Goal: Task Accomplishment & Management: Manage account settings

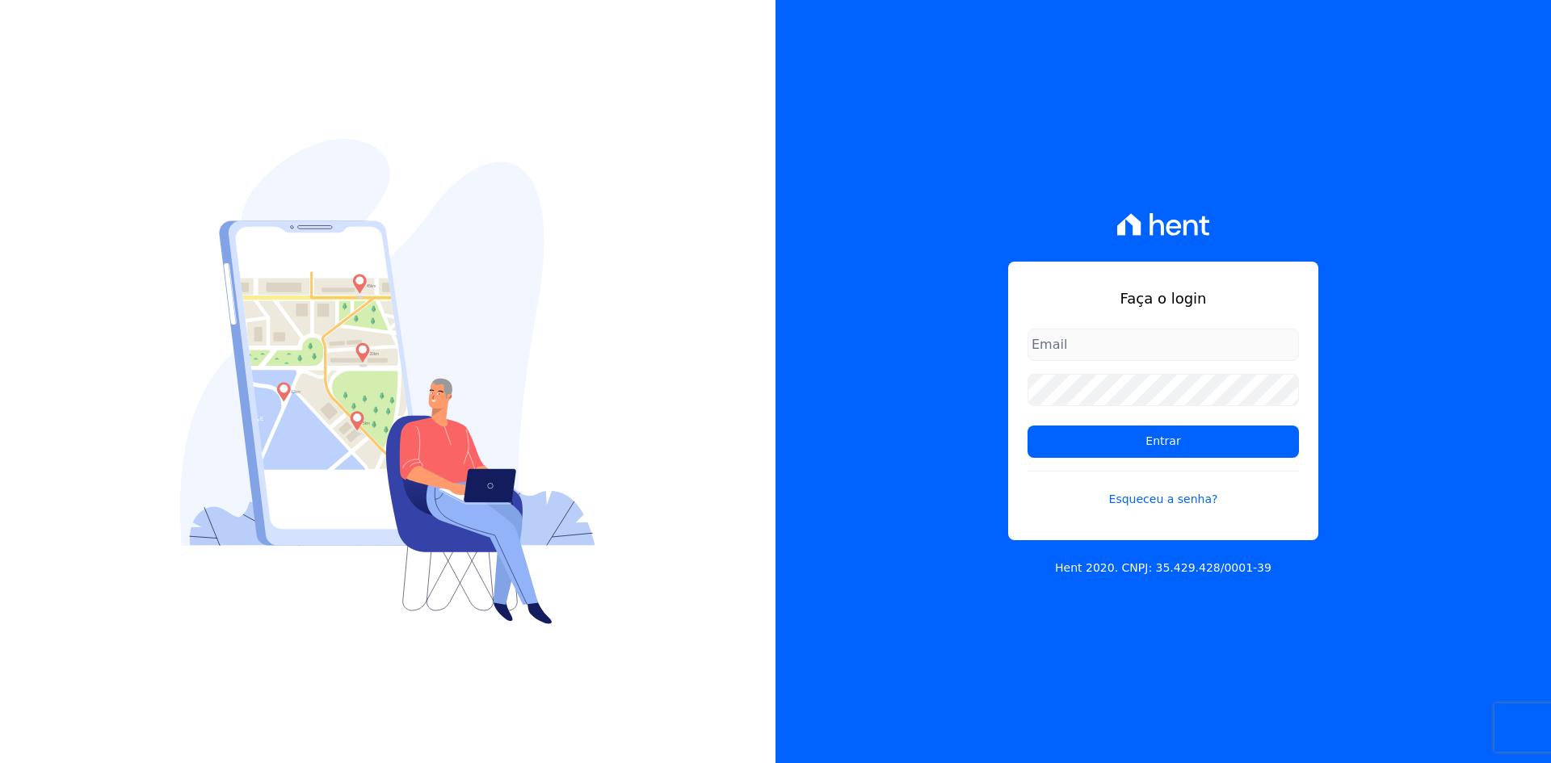
click at [1088, 332] on input "email" at bounding box center [1162, 345] width 271 height 32
type input "epnolli@terra.com.br"
click at [1156, 462] on form "epnolli@terra.com.br Entrar Esqueceu a senha?" at bounding box center [1162, 428] width 271 height 199
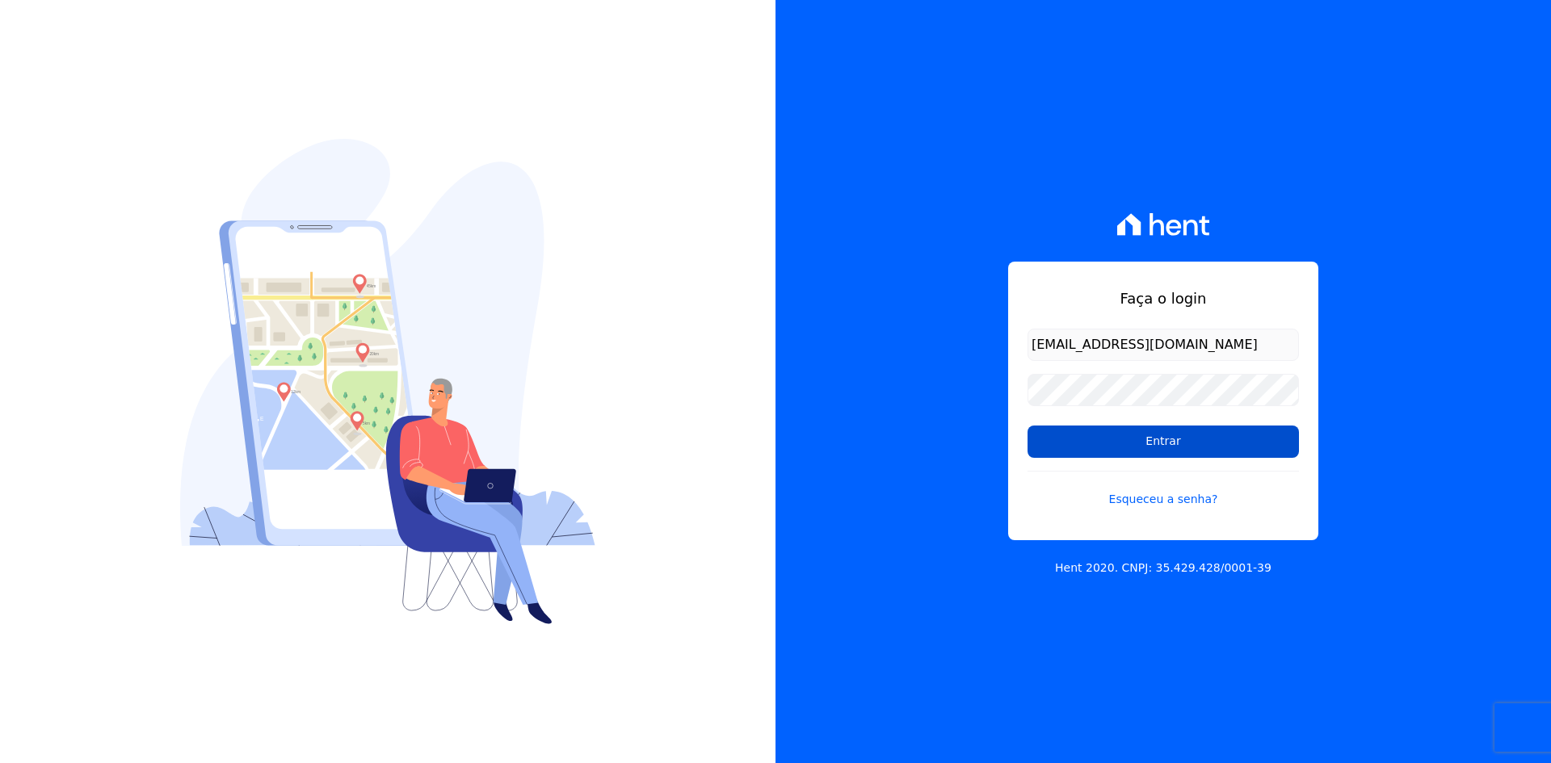
click at [1175, 444] on input "Entrar" at bounding box center [1162, 442] width 271 height 32
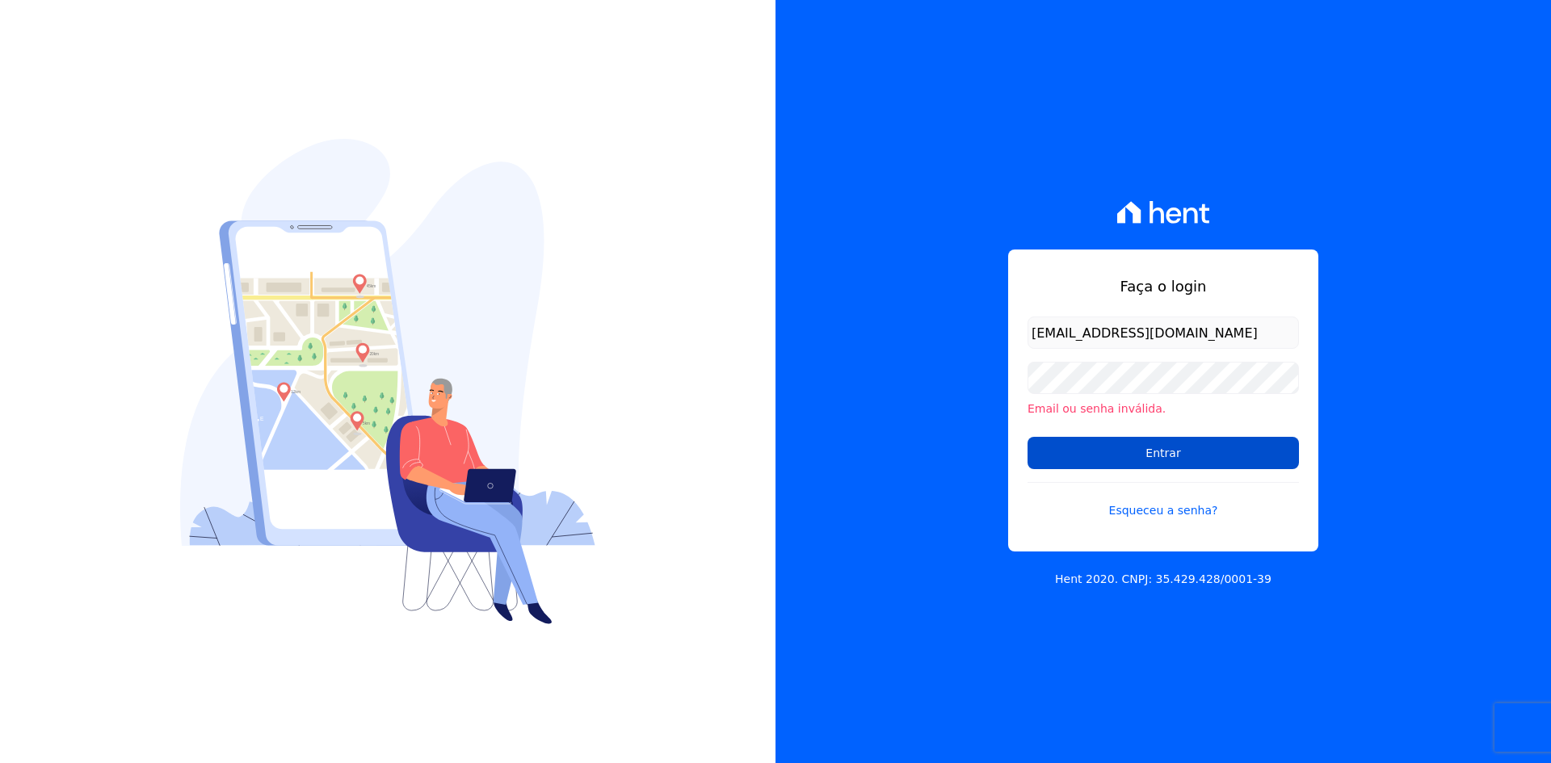
click at [1146, 469] on input "Entrar" at bounding box center [1162, 453] width 271 height 32
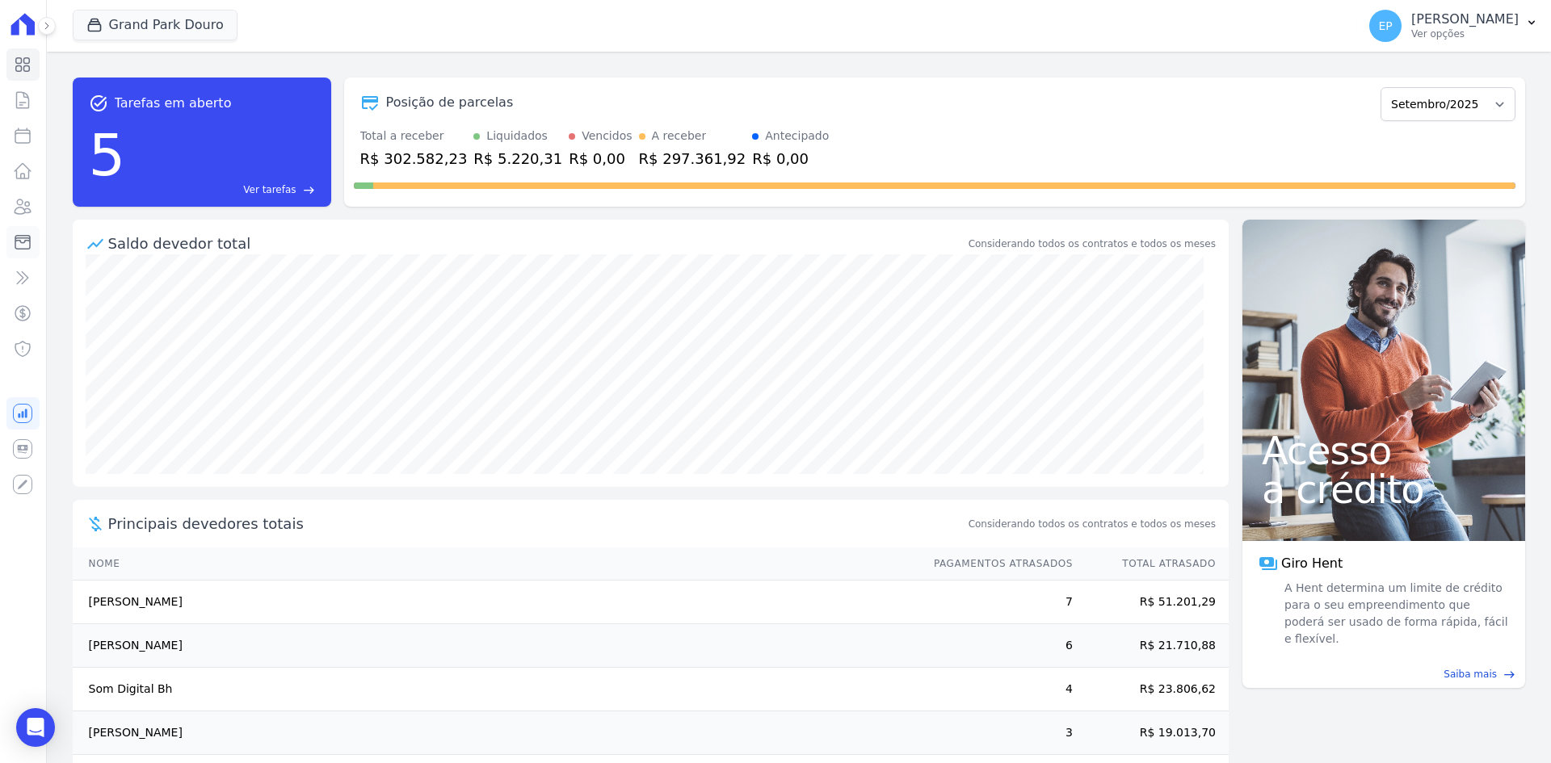
click at [17, 242] on icon at bounding box center [22, 242] width 19 height 19
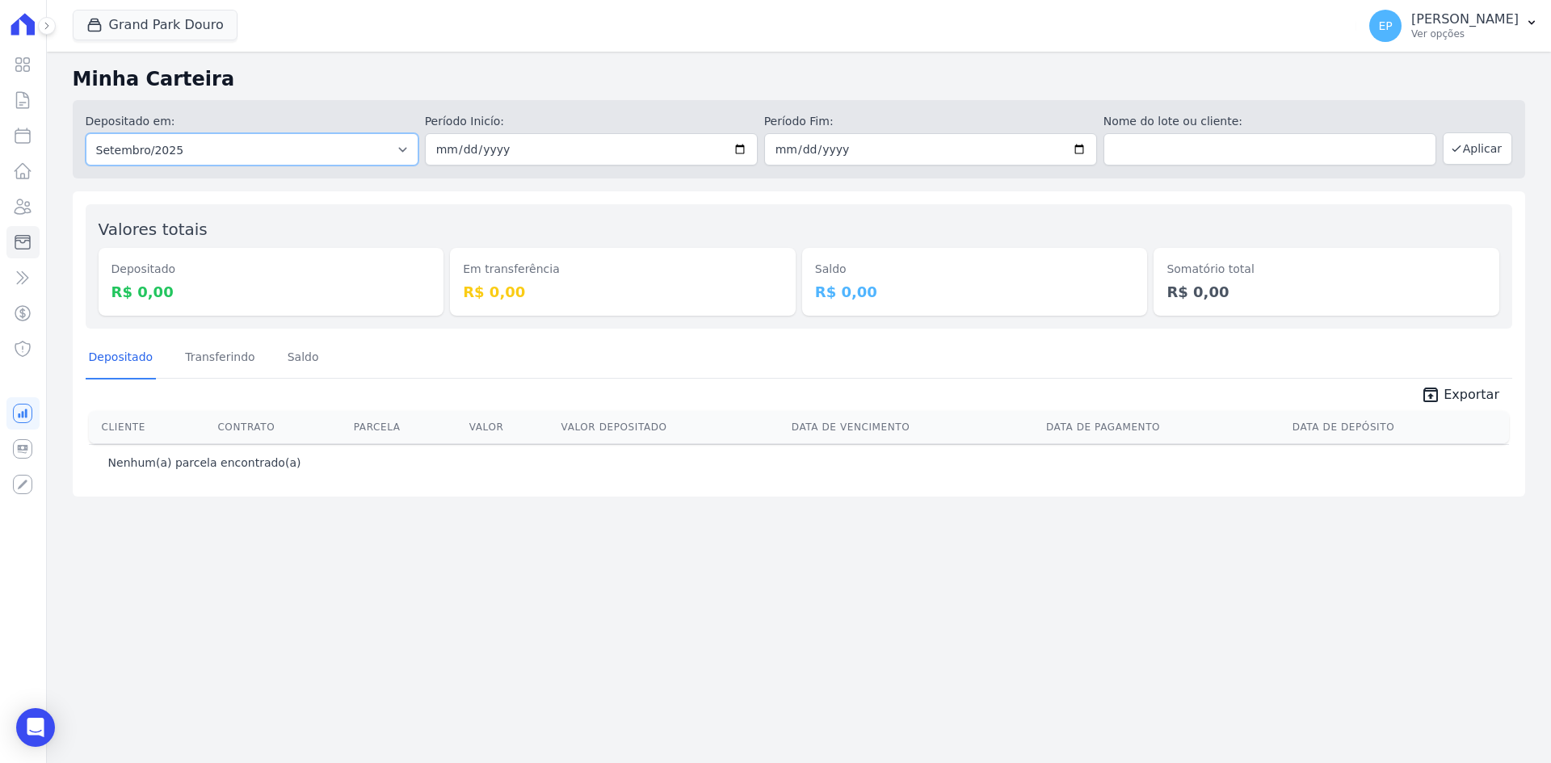
click at [292, 152] on select "Todos os meses Maio/2023 Junho/2023 Julho/2023 Agosto/2023 Setembro/2023 Outubr…" at bounding box center [252, 149] width 333 height 32
select select "08/2025"
click at [86, 133] on select "Todos os meses Maio/2023 Junho/2023 Julho/2023 Agosto/2023 Setembro/2023 Outubr…" at bounding box center [252, 149] width 333 height 32
click at [601, 142] on input "date" at bounding box center [591, 149] width 333 height 32
click at [745, 142] on input "date" at bounding box center [591, 149] width 333 height 32
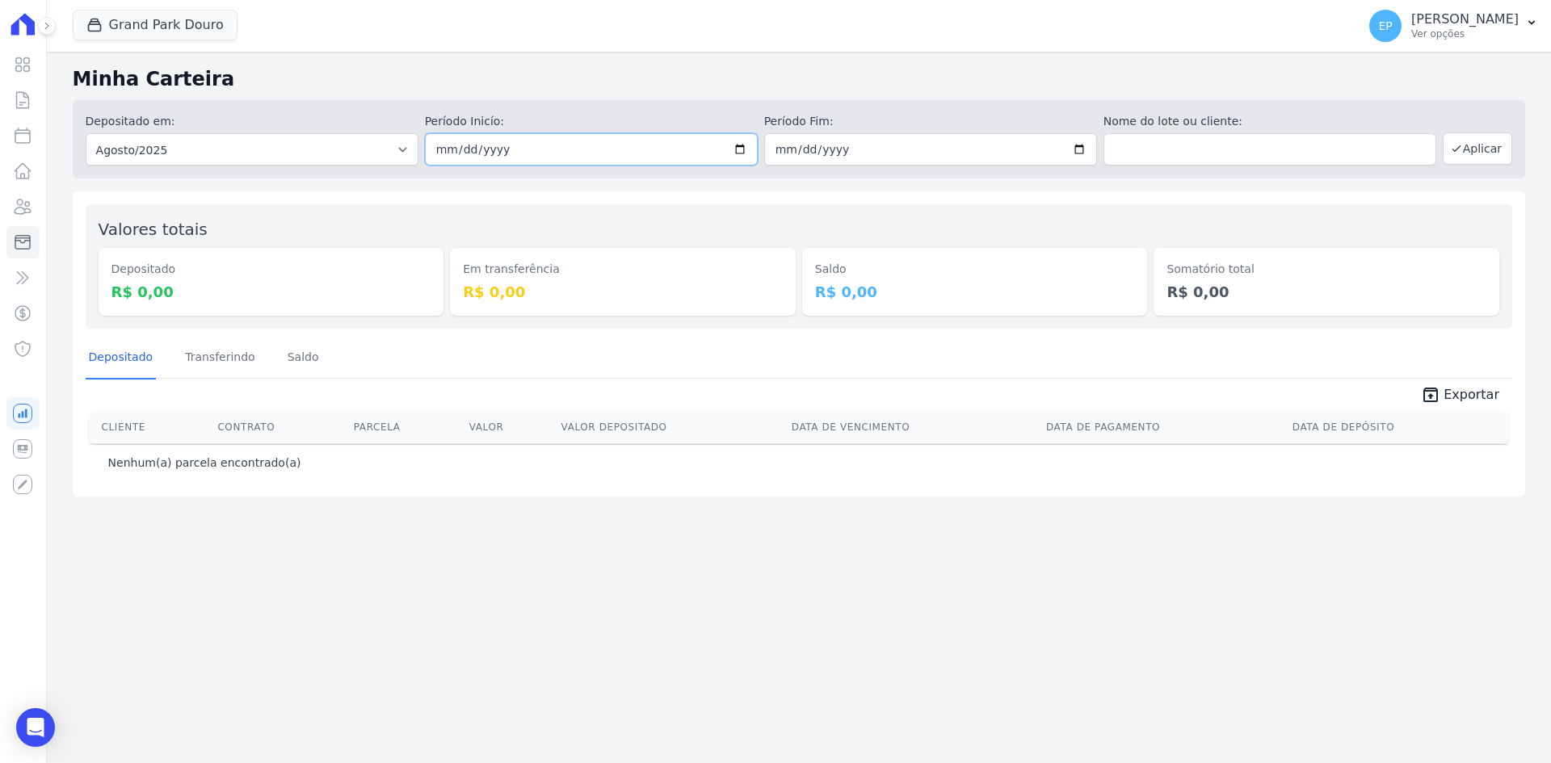
type input "2025-09-30"
click at [1492, 149] on button "Aplicar" at bounding box center [1477, 148] width 69 height 32
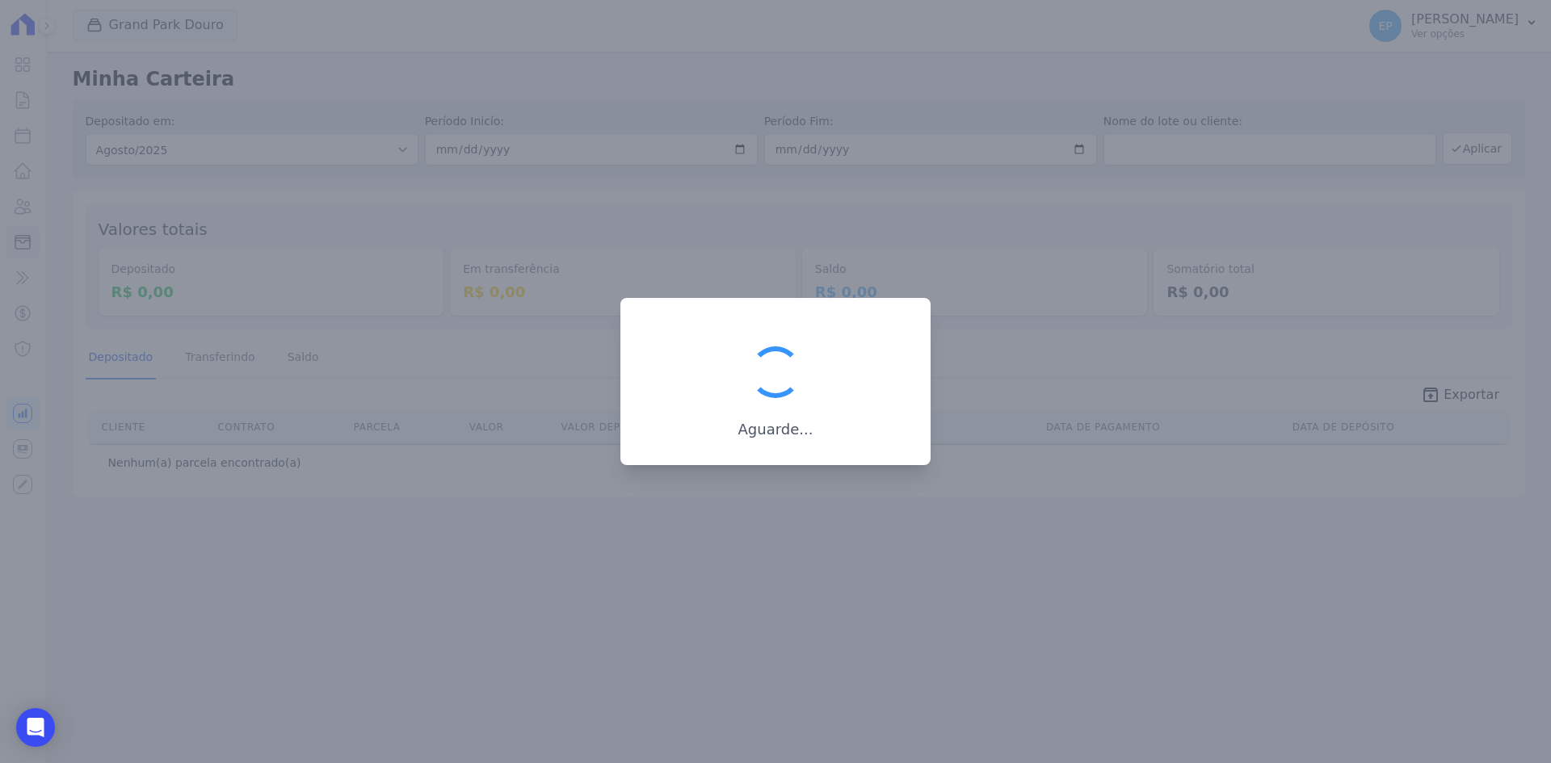
click at [553, 144] on div at bounding box center [775, 381] width 1551 height 763
click at [645, 162] on div at bounding box center [775, 381] width 1551 height 763
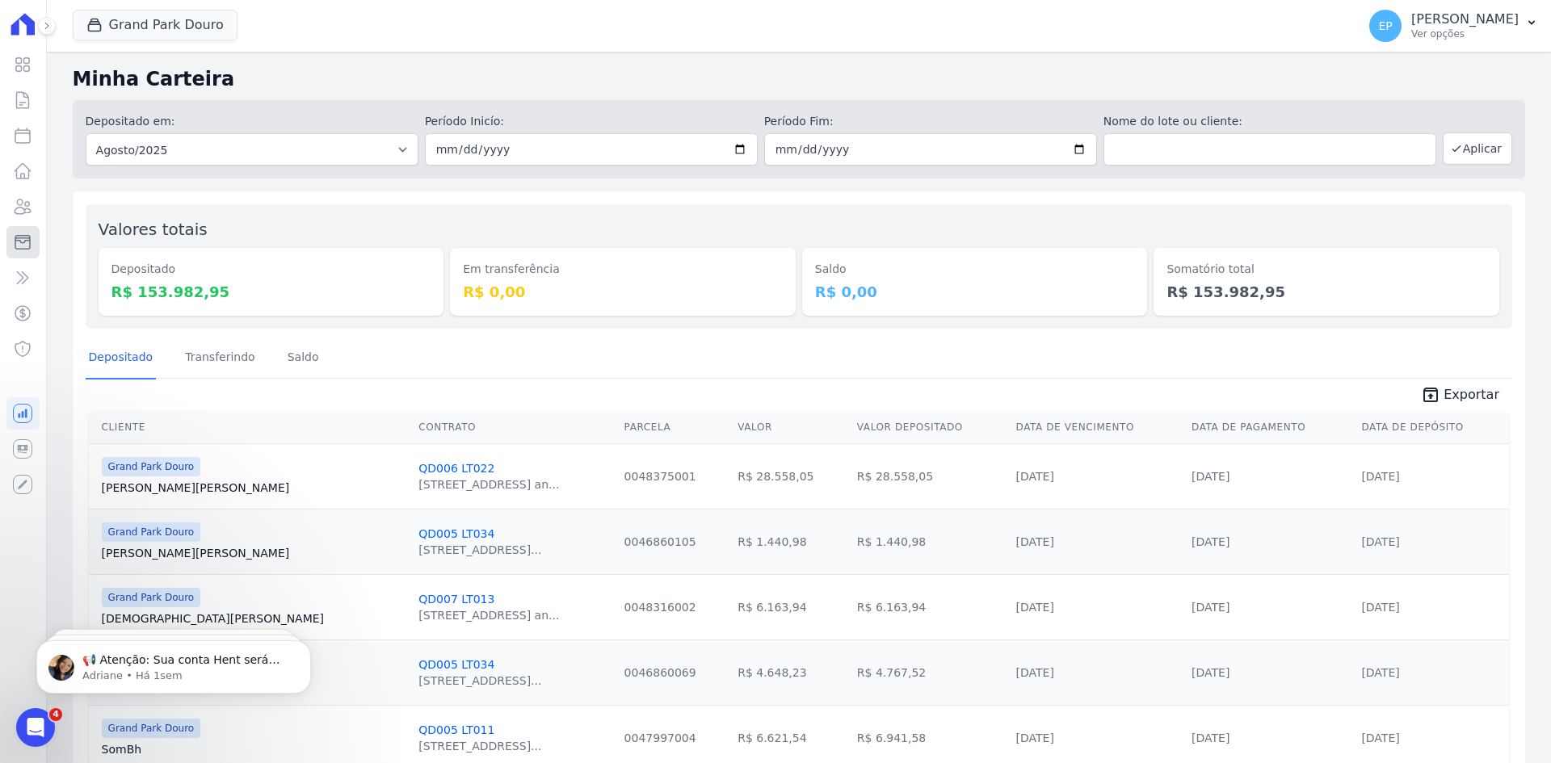
click at [25, 244] on icon at bounding box center [22, 242] width 19 height 19
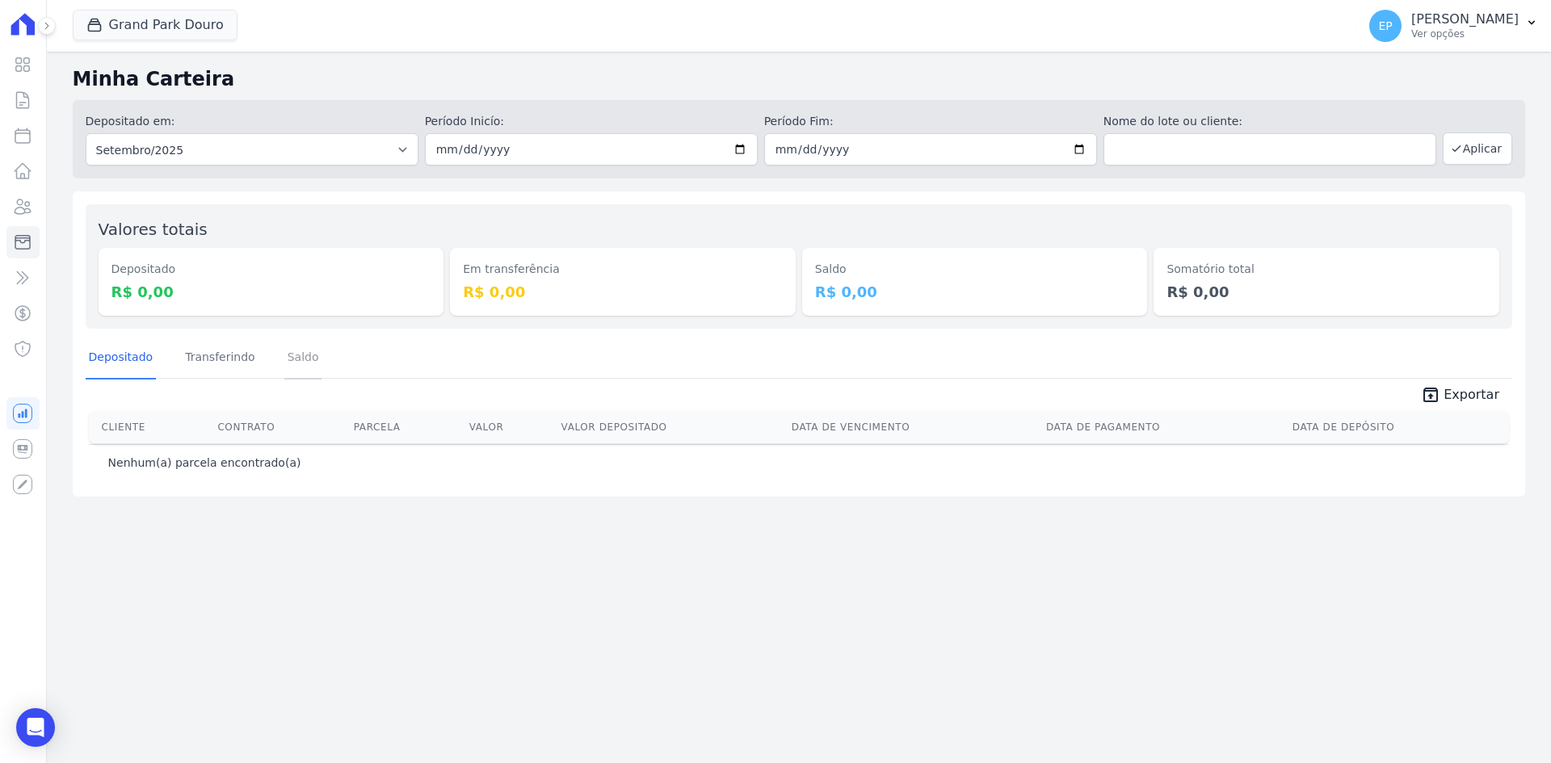
click at [292, 363] on link "Saldo" at bounding box center [303, 359] width 38 height 42
click at [27, 212] on icon at bounding box center [23, 207] width 16 height 15
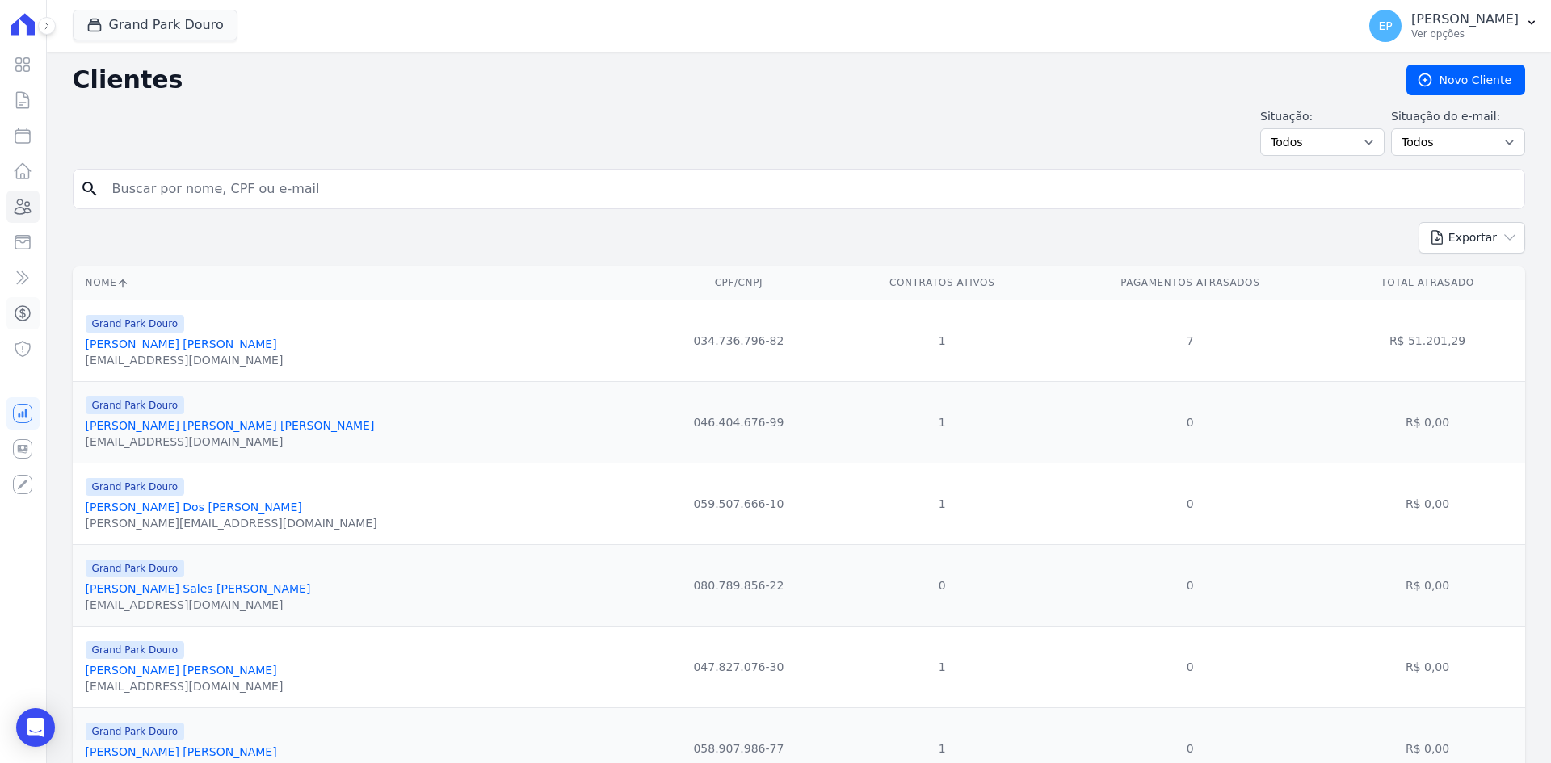
click at [23, 314] on icon at bounding box center [22, 313] width 15 height 15
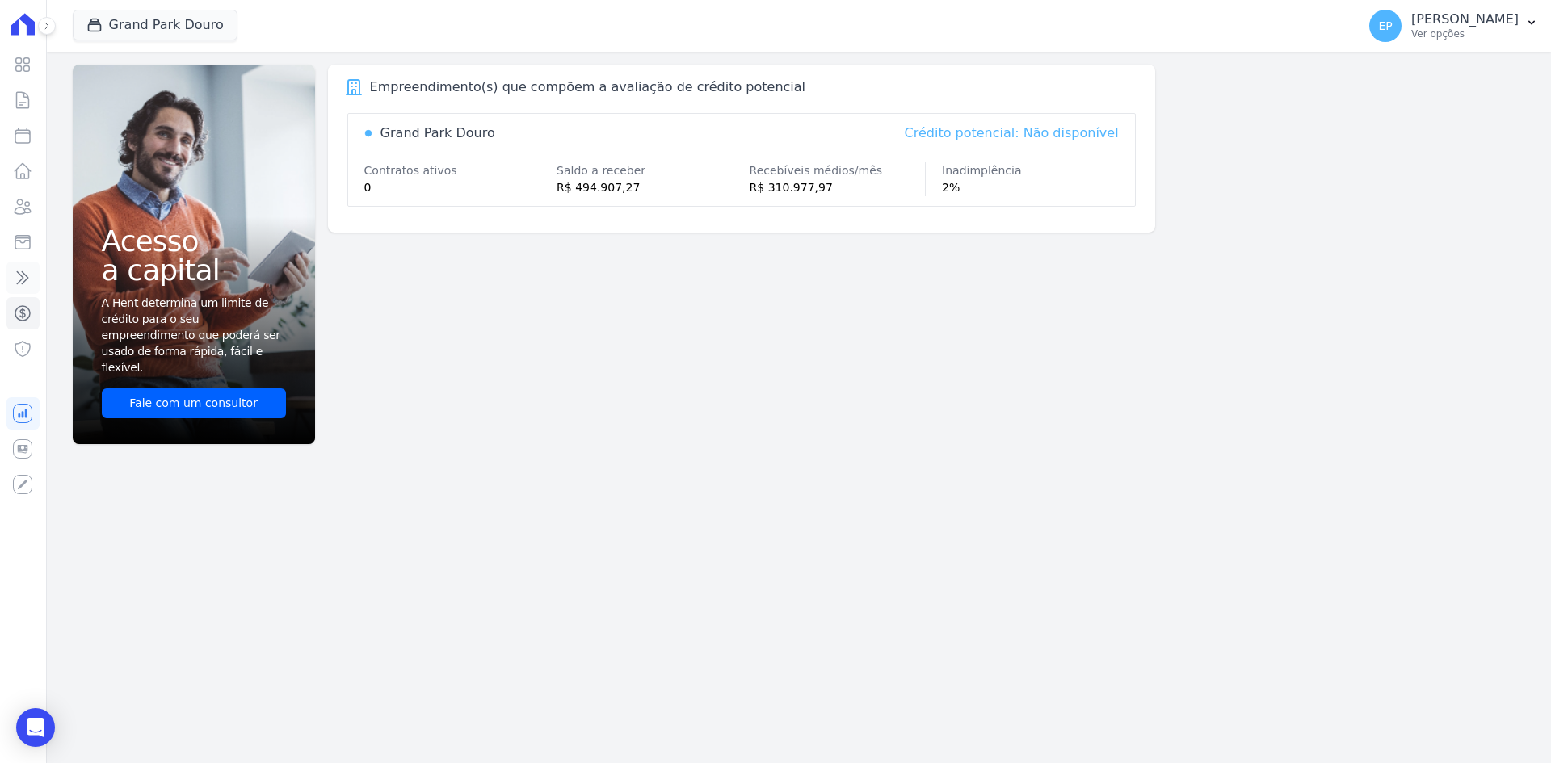
click at [22, 276] on icon at bounding box center [23, 278] width 11 height 12
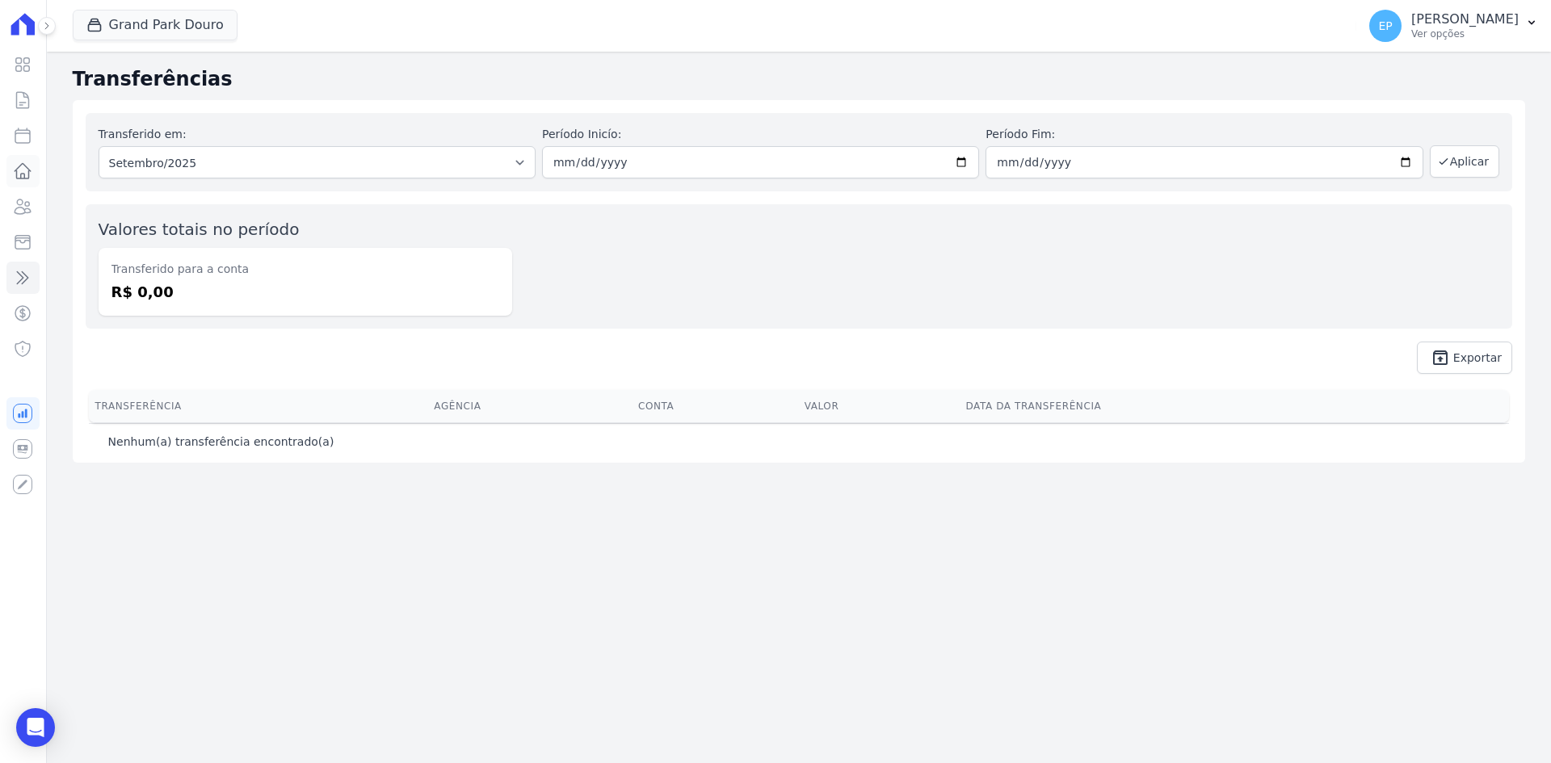
click at [28, 170] on icon at bounding box center [22, 171] width 19 height 19
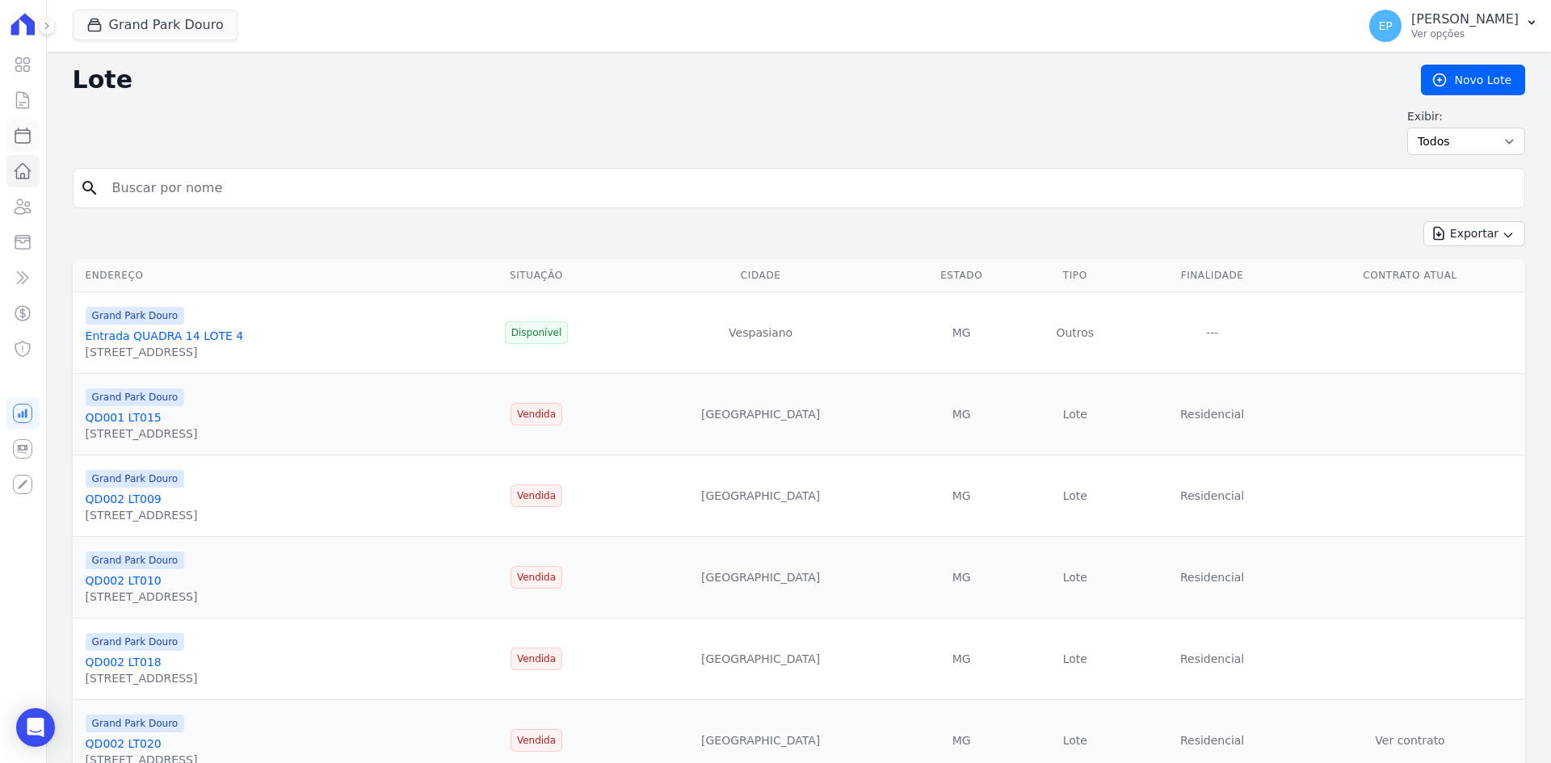
click at [27, 129] on icon at bounding box center [22, 135] width 15 height 15
select select
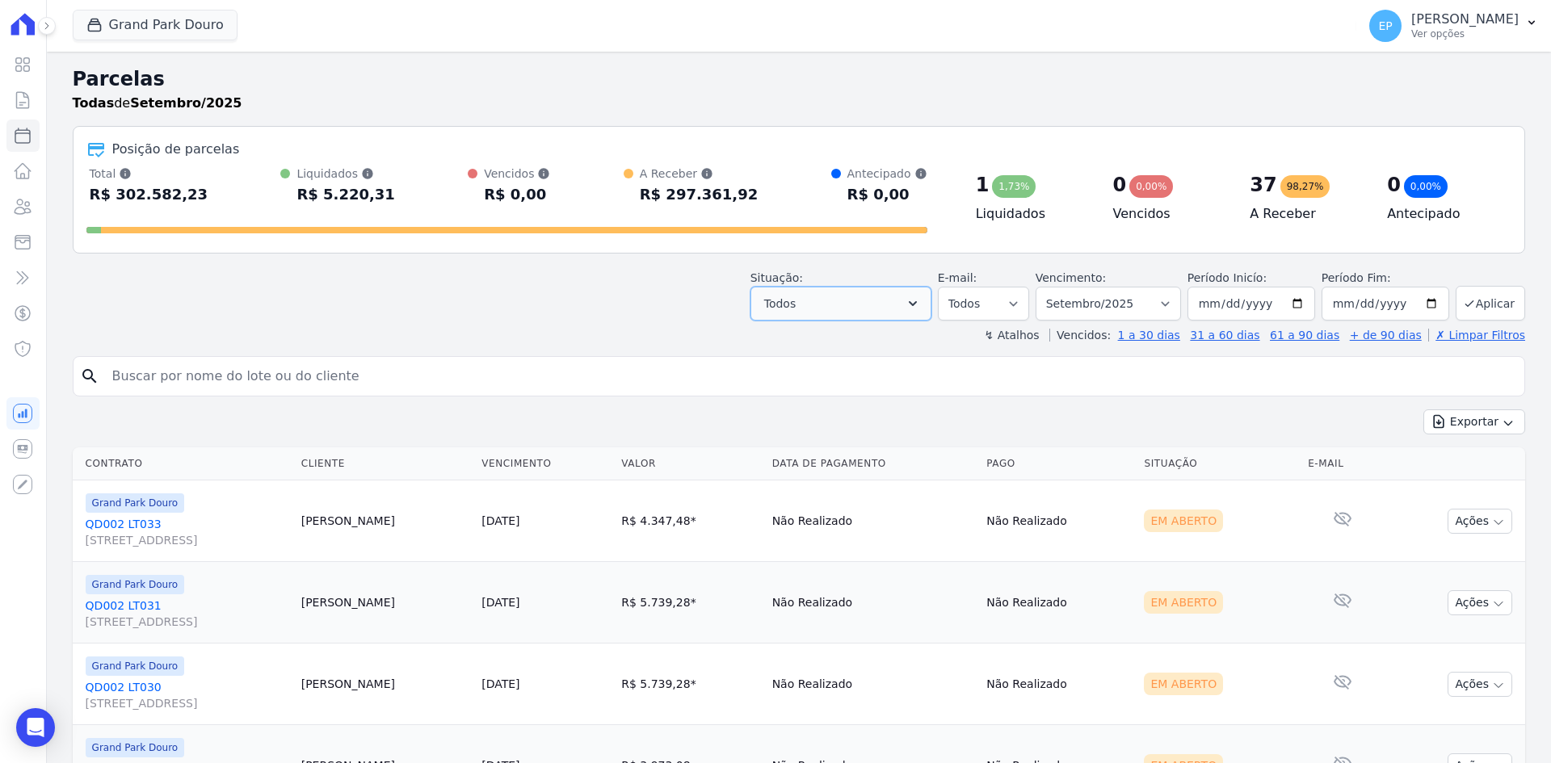
click at [864, 312] on button "Todos" at bounding box center [840, 304] width 181 height 34
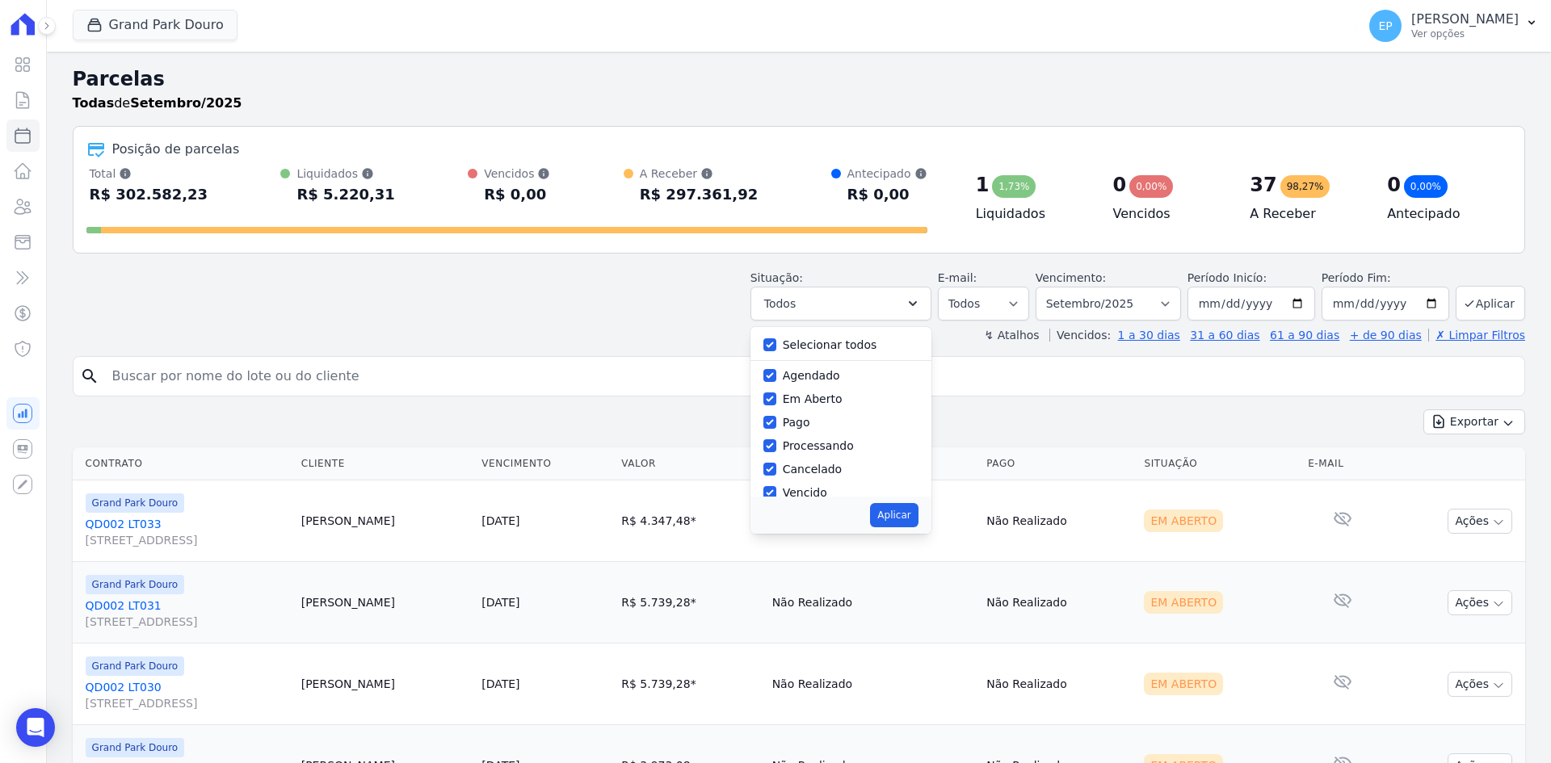
click at [838, 351] on label "Selecionar todos" at bounding box center [830, 344] width 95 height 13
click at [776, 351] on input "Selecionar todos" at bounding box center [769, 344] width 13 height 13
checkbox input "false"
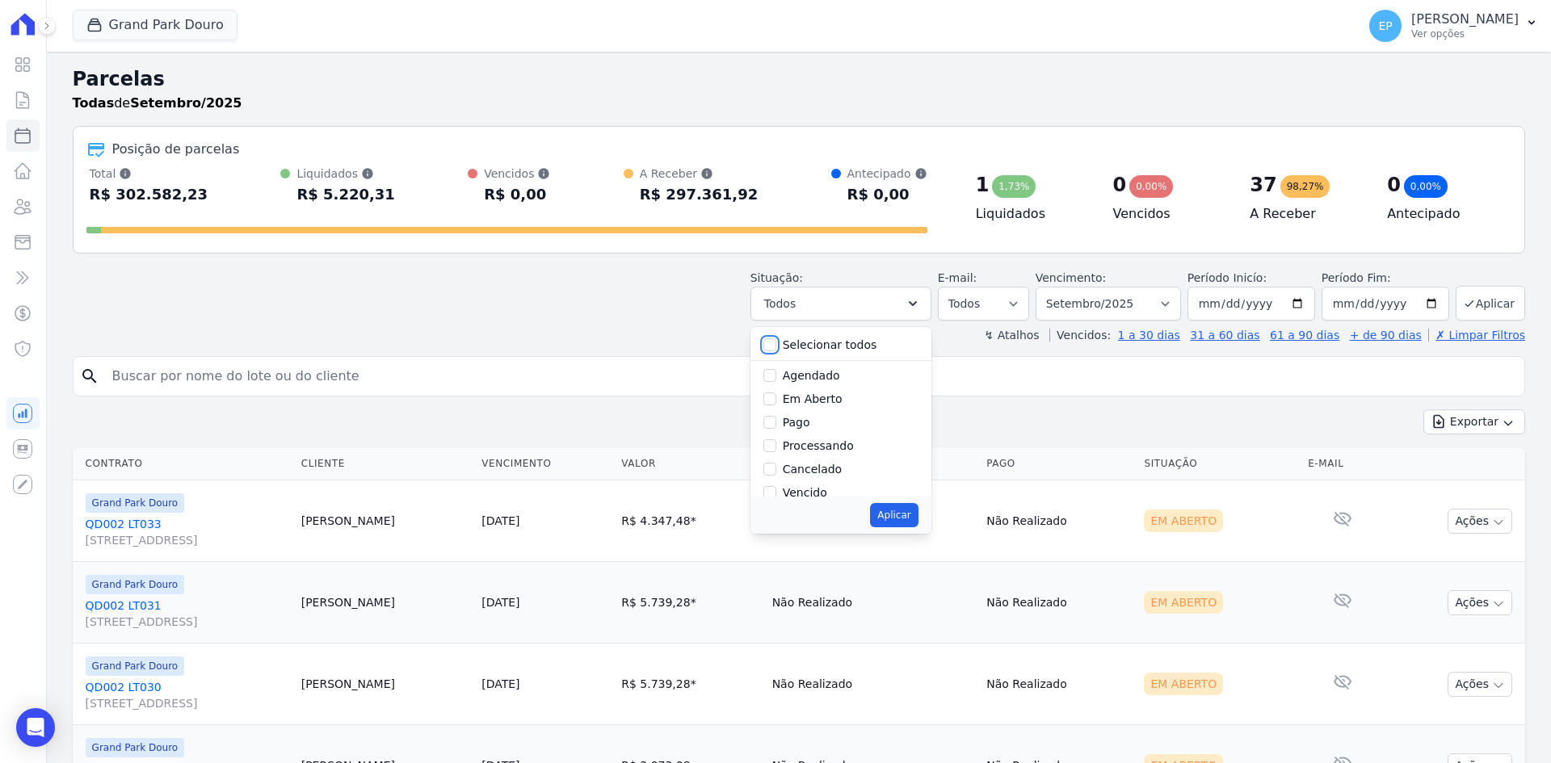
checkbox input "false"
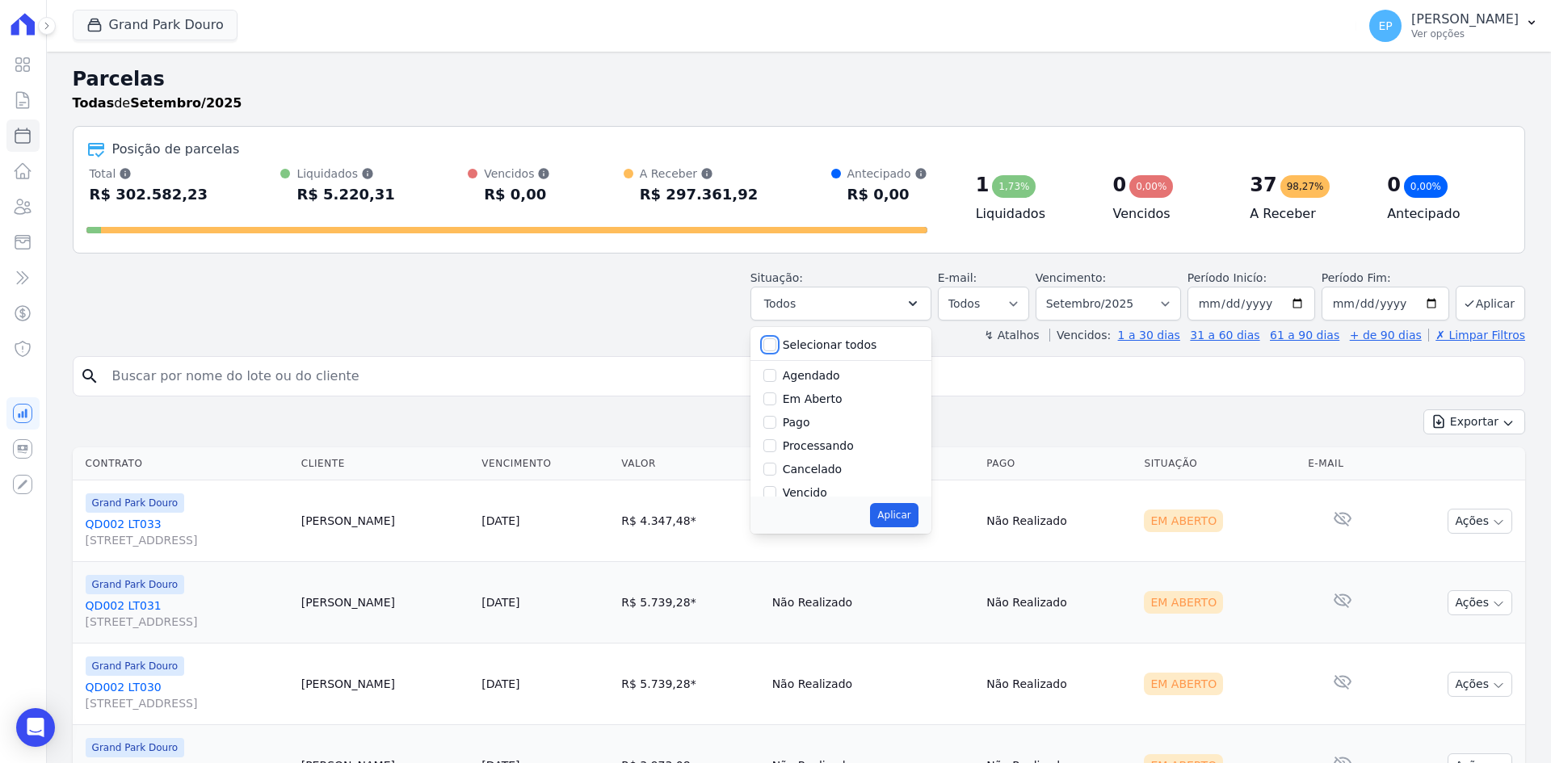
checkbox input "false"
click at [815, 488] on label "Vencido" at bounding box center [805, 492] width 44 height 13
click at [776, 488] on input "Vencido" at bounding box center [769, 492] width 13 height 13
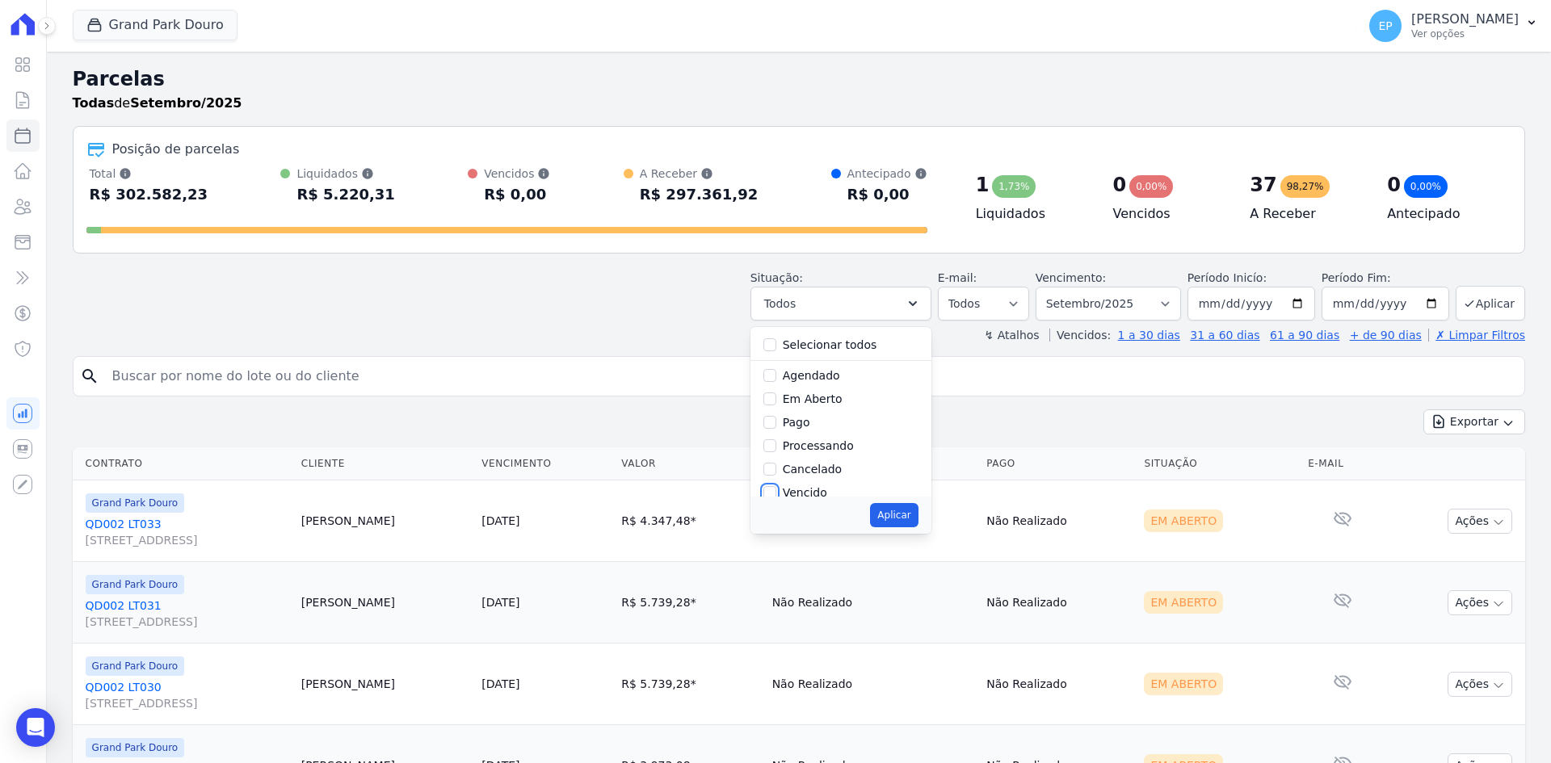
checkbox input "true"
click at [901, 513] on button "Aplicar" at bounding box center [894, 515] width 48 height 24
select select "overdue"
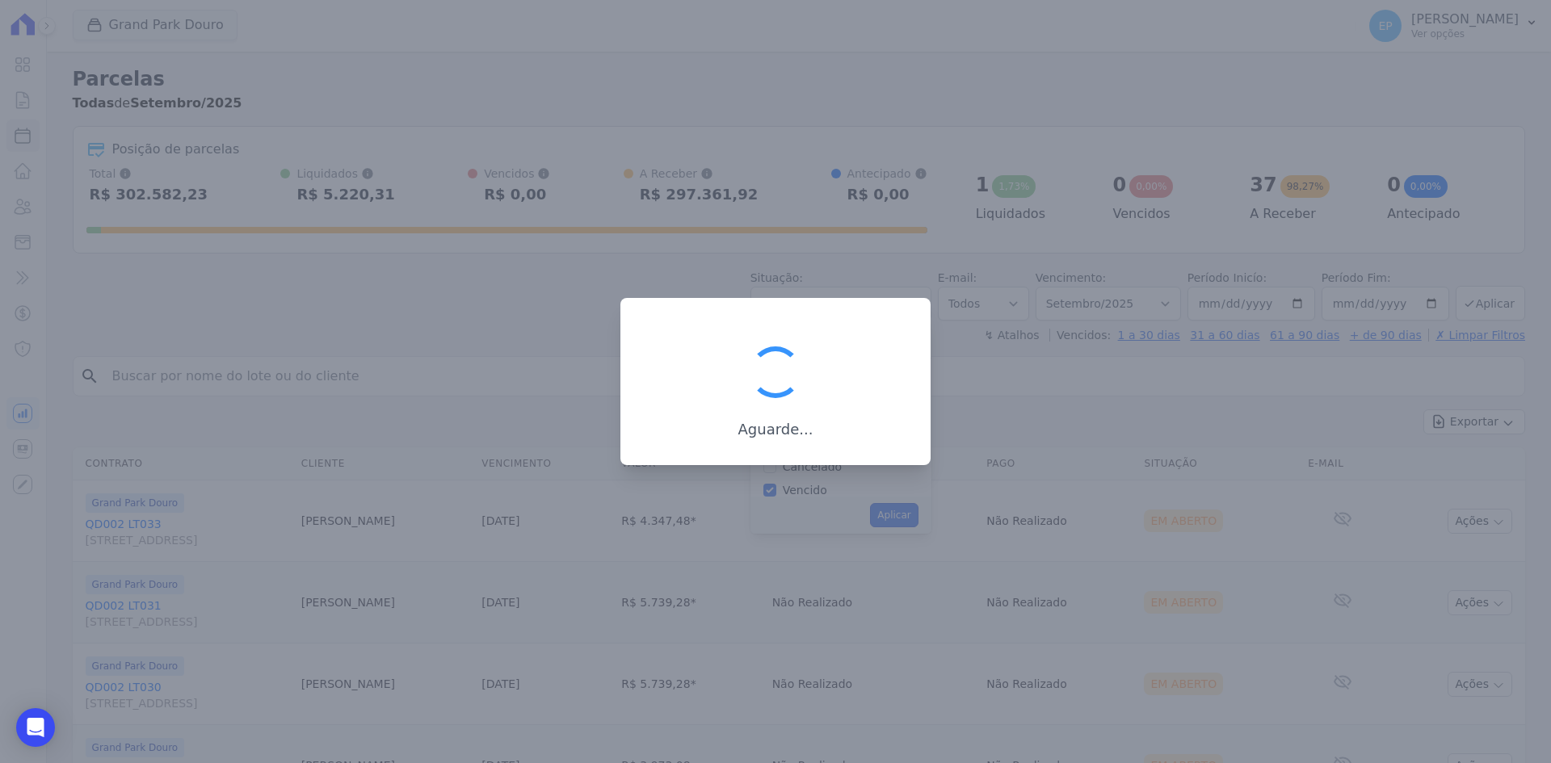
scroll to position [29, 0]
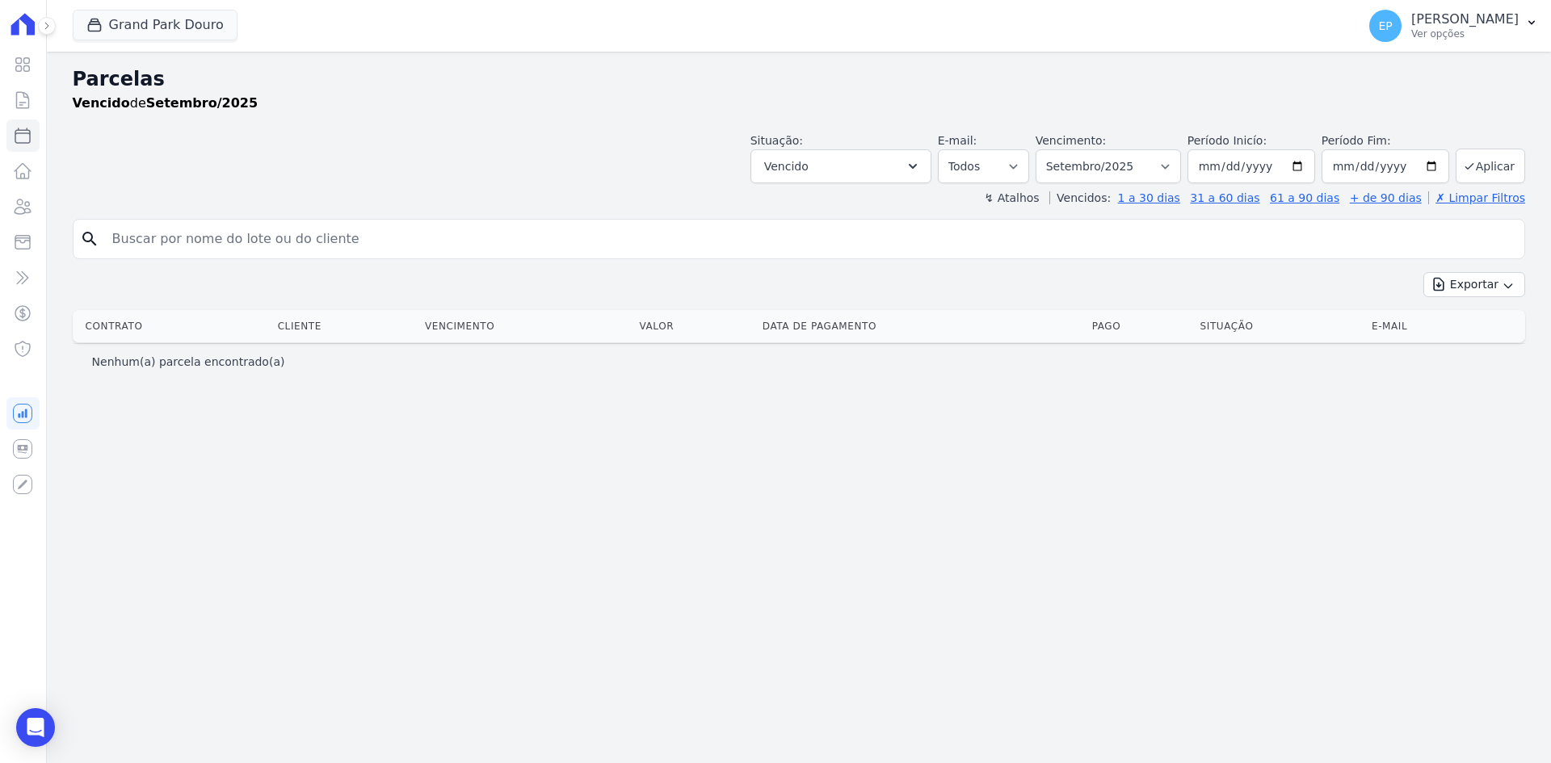
select select
click at [1137, 155] on select "[GEOGRAPHIC_DATA] por período ──────── Todos os meses Maio/2023 Junho/2023 Julh…" at bounding box center [1108, 166] width 145 height 34
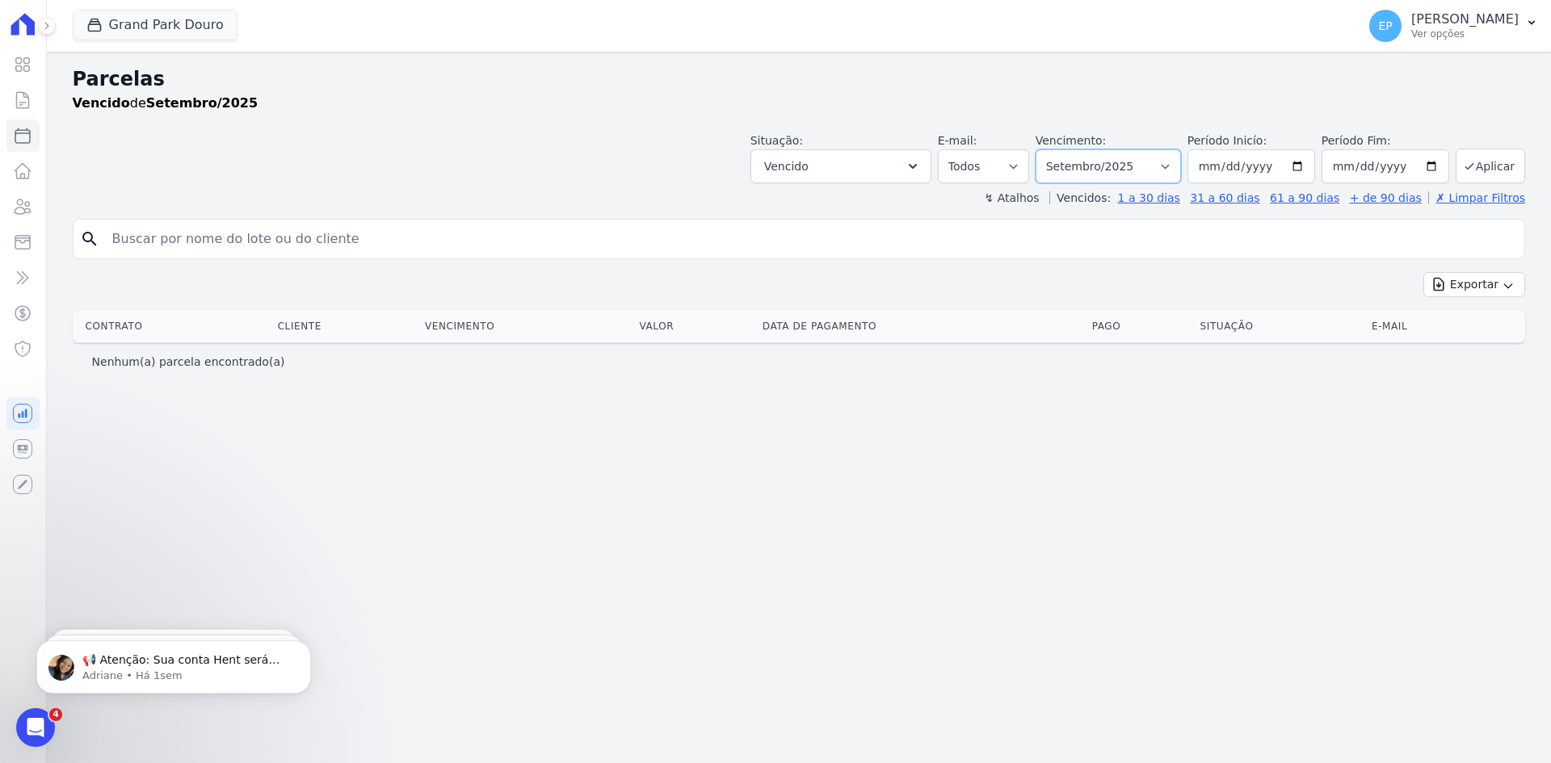
select select "08/2025"
click at [1058, 149] on select "Filtrar por período ──────── Todos os meses Maio/2023 Junho/2023 Julho/2023 Ago…" at bounding box center [1108, 166] width 145 height 34
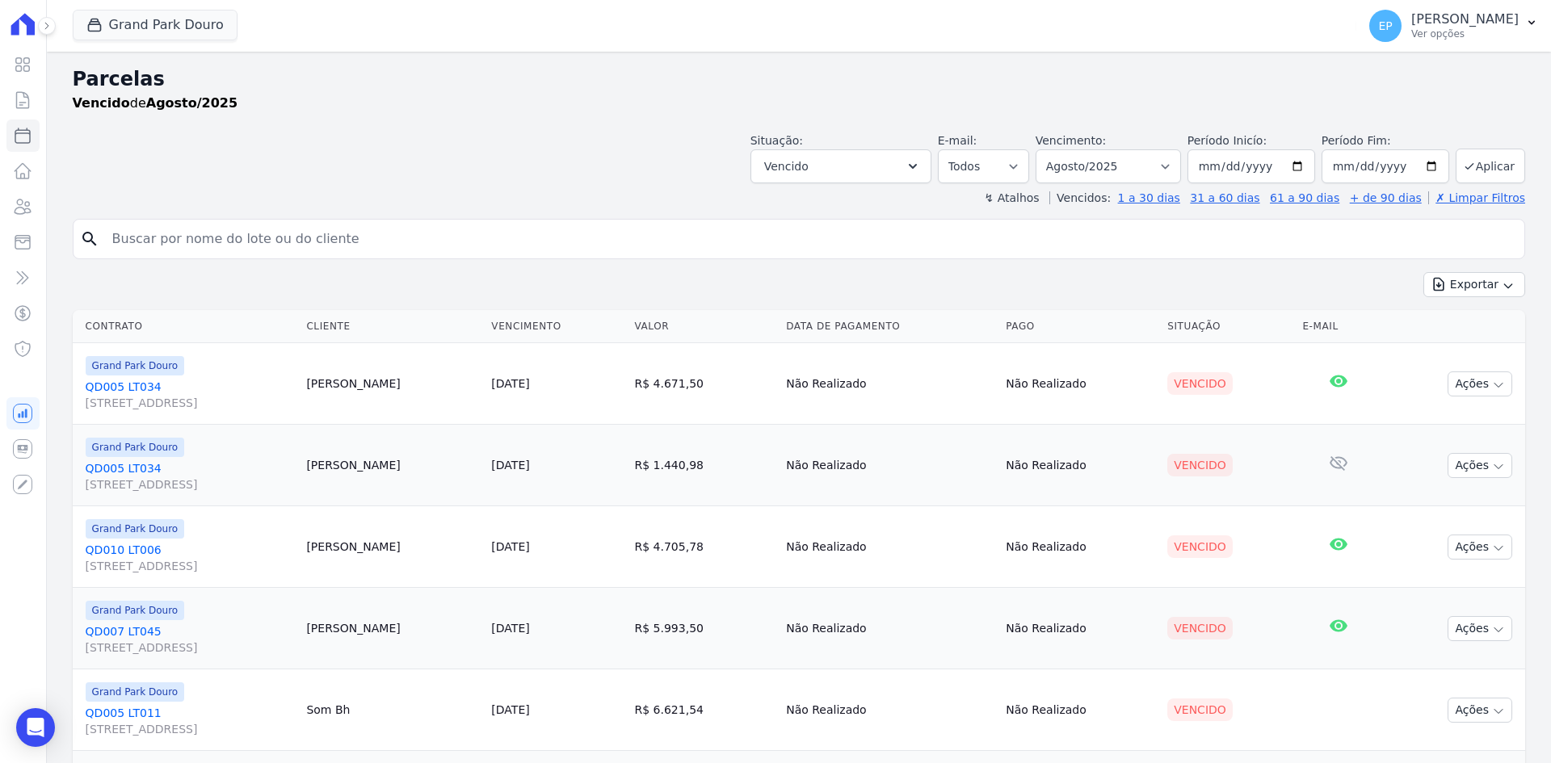
select select
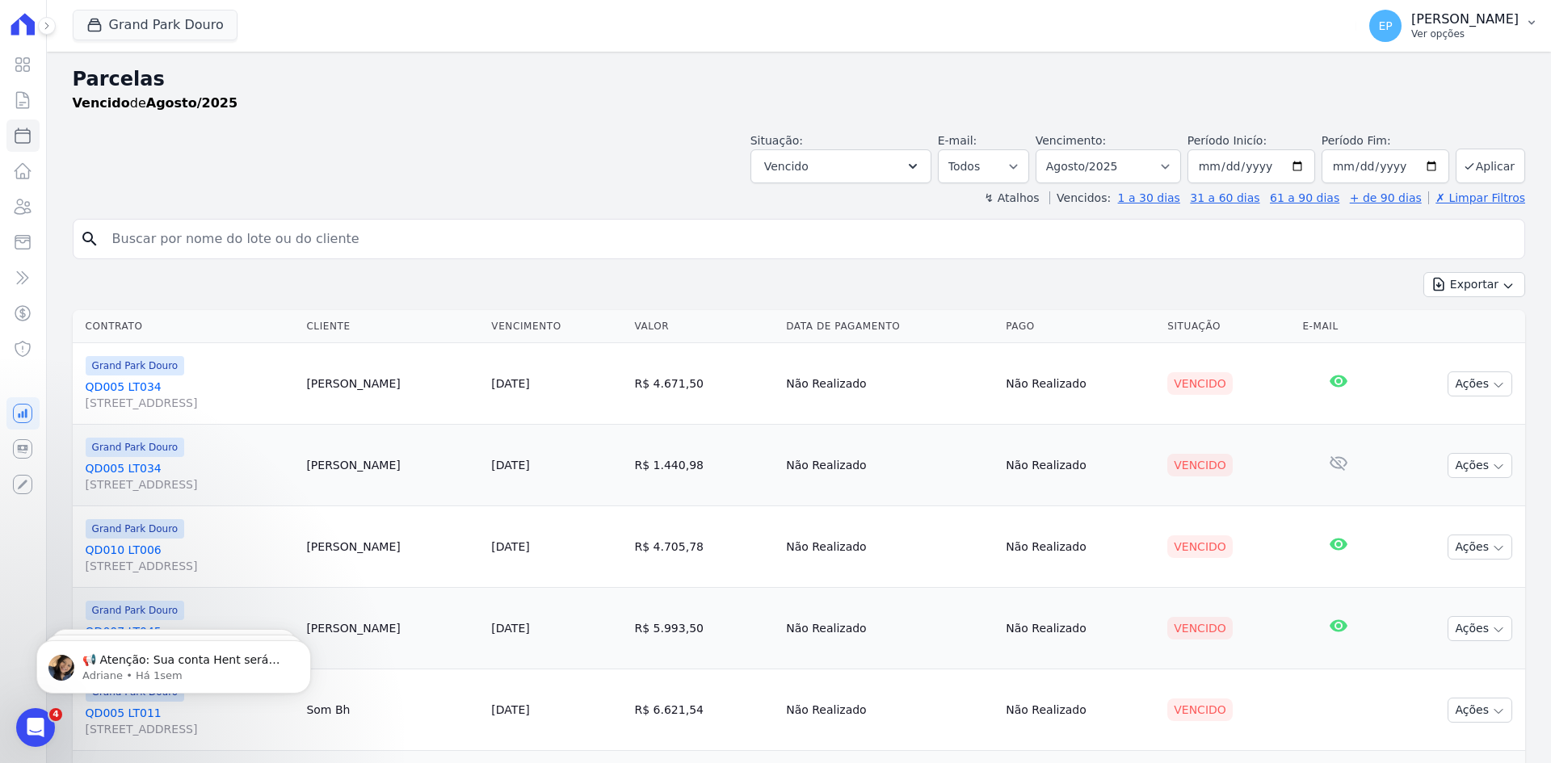
click at [1452, 31] on p "Ver opções" at bounding box center [1464, 33] width 107 height 13
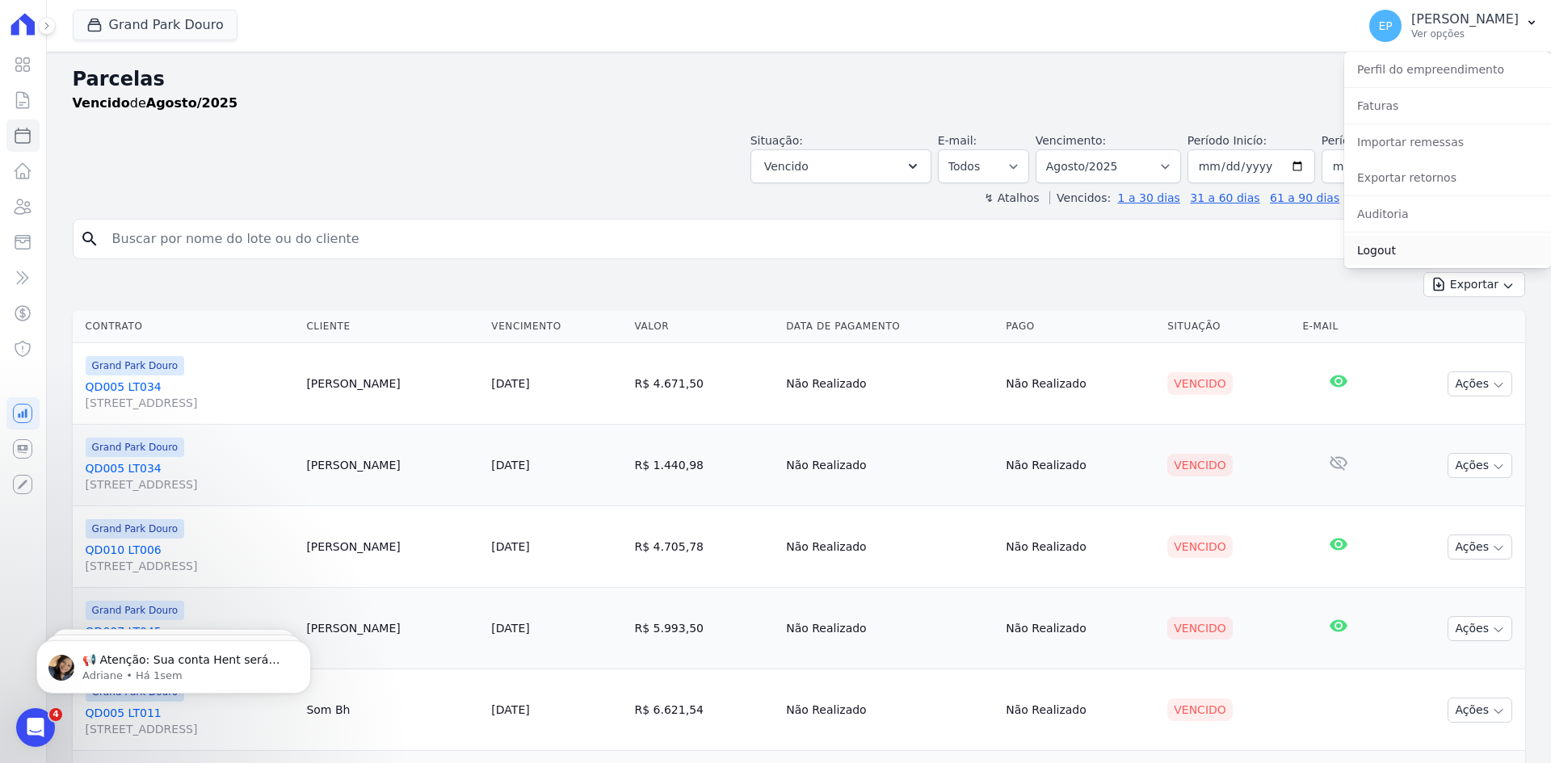
click at [1375, 248] on link "Logout" at bounding box center [1447, 250] width 207 height 29
